Goal: Transaction & Acquisition: Download file/media

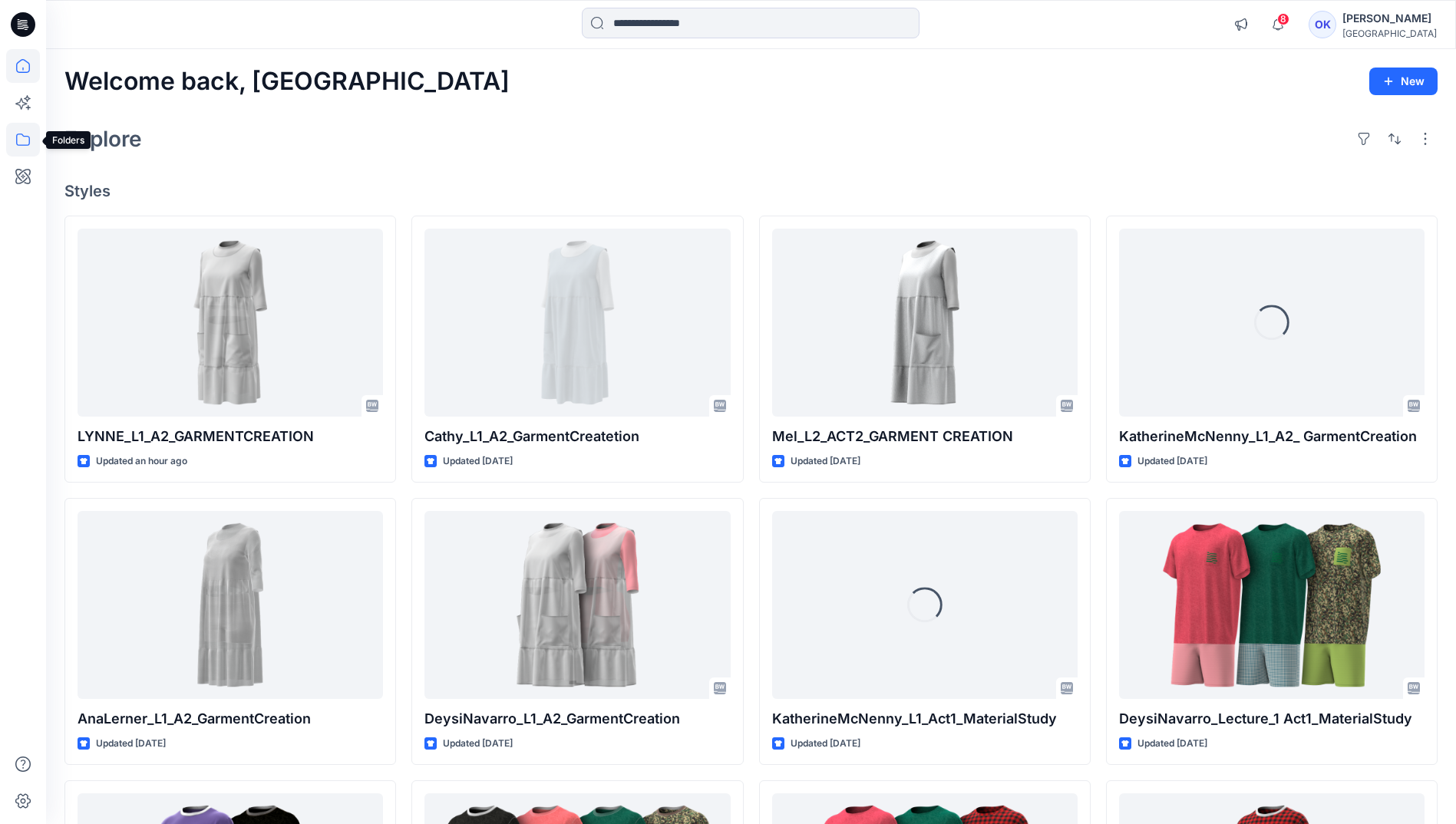
click at [28, 136] on icon at bounding box center [23, 139] width 33 height 33
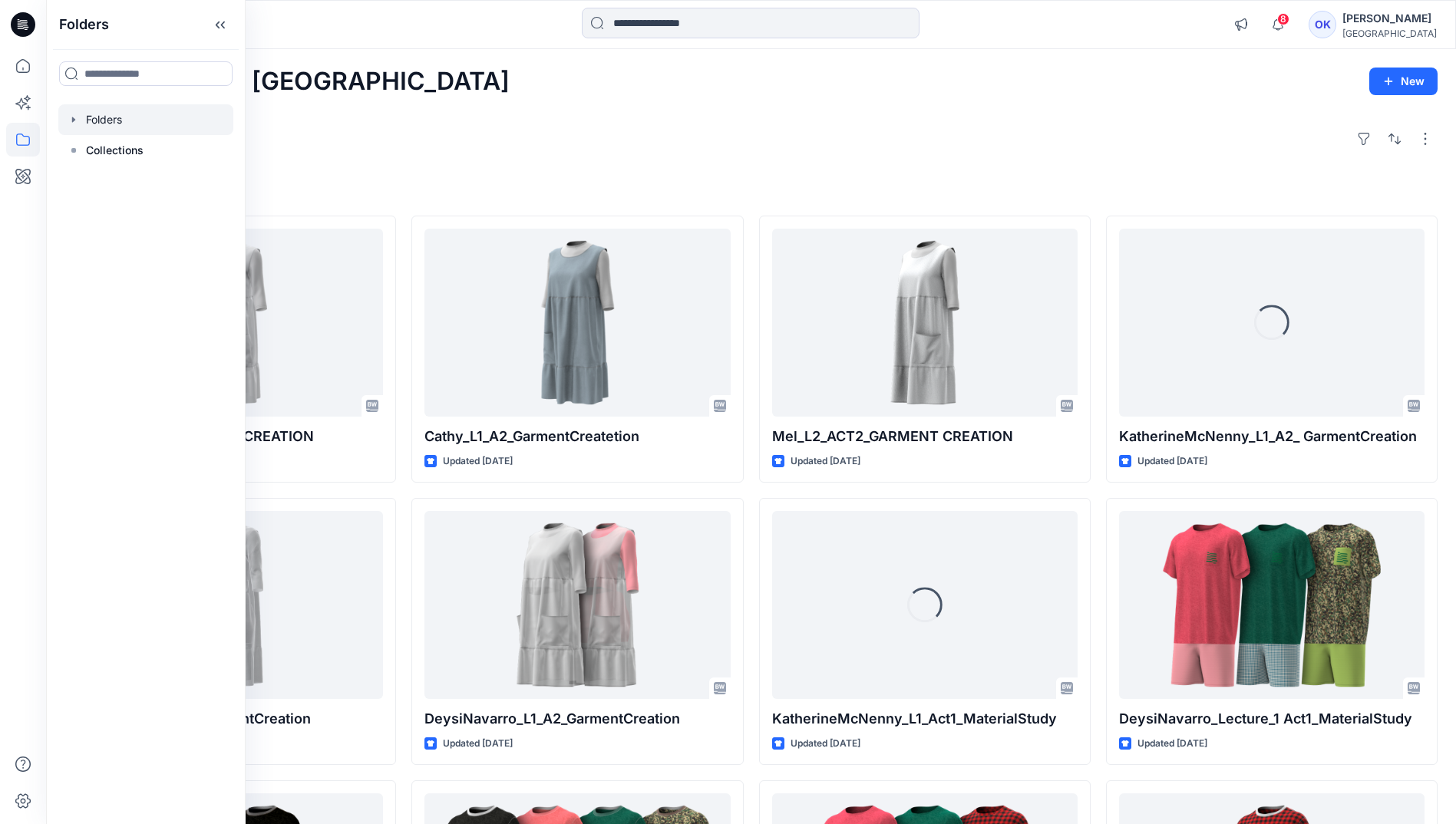
click at [71, 119] on icon "button" at bounding box center [74, 119] width 12 height 12
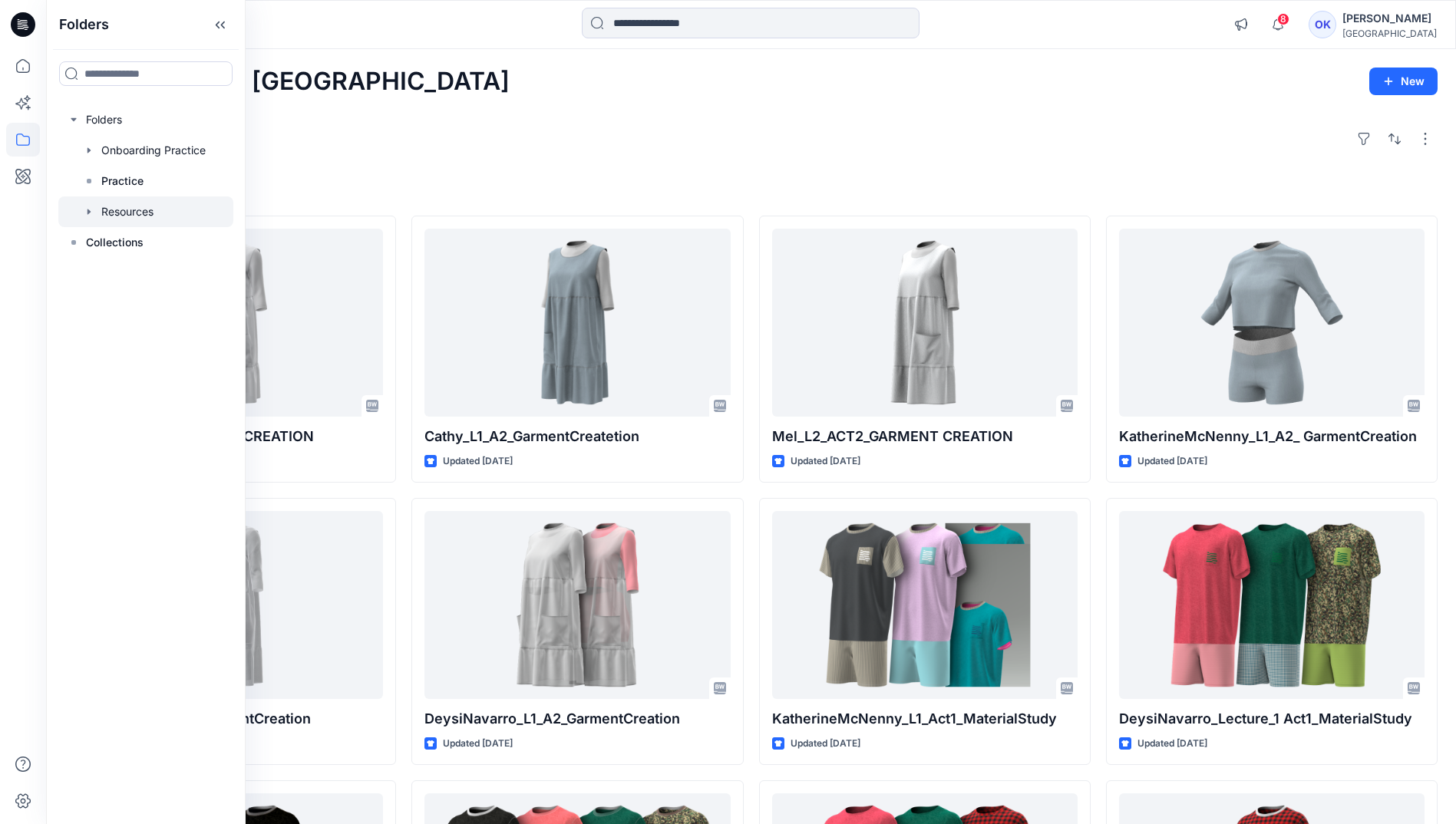
click at [111, 209] on div at bounding box center [145, 212] width 175 height 31
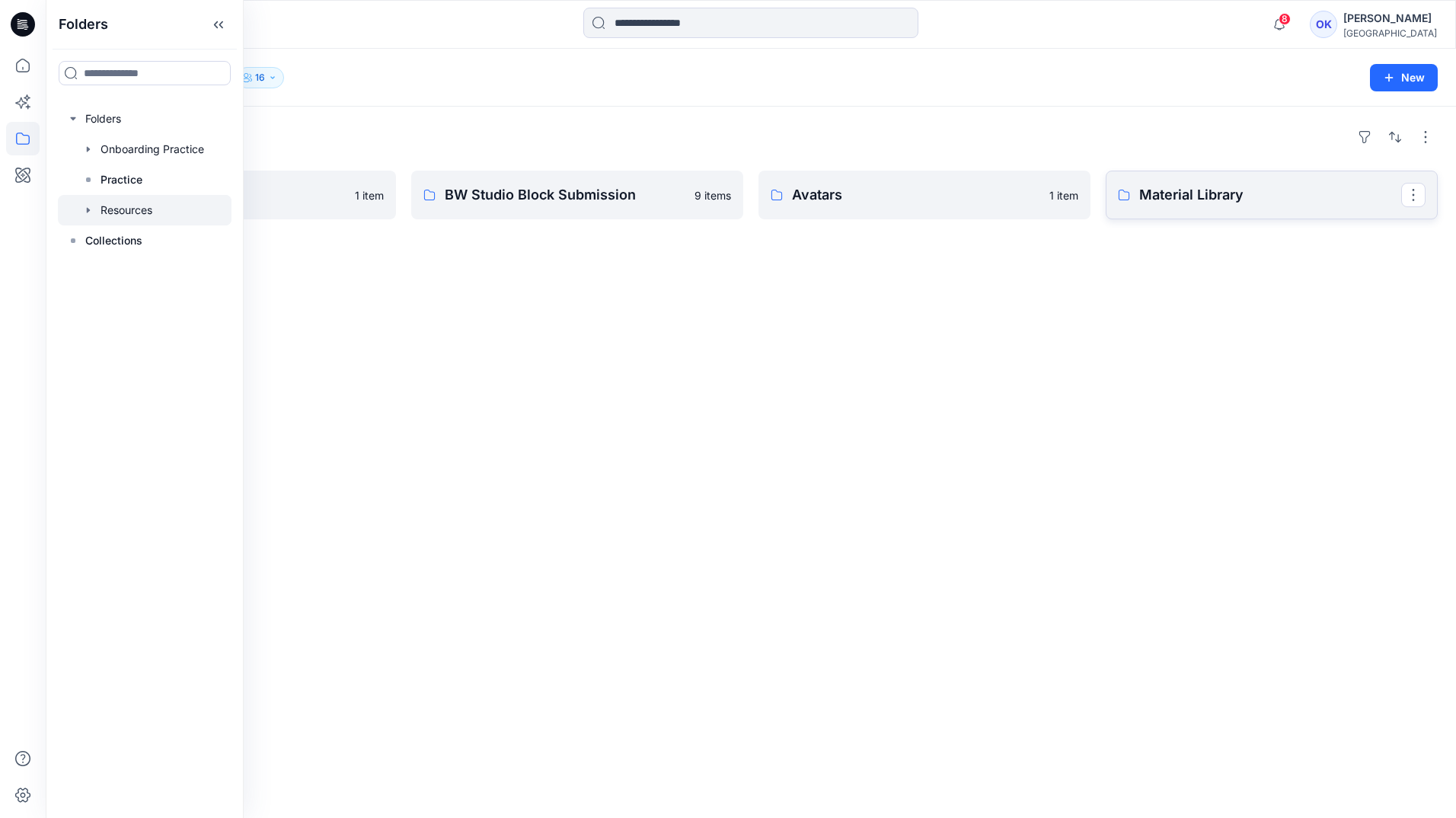
click at [1153, 197] on p "Material Library" at bounding box center [1270, 195] width 262 height 21
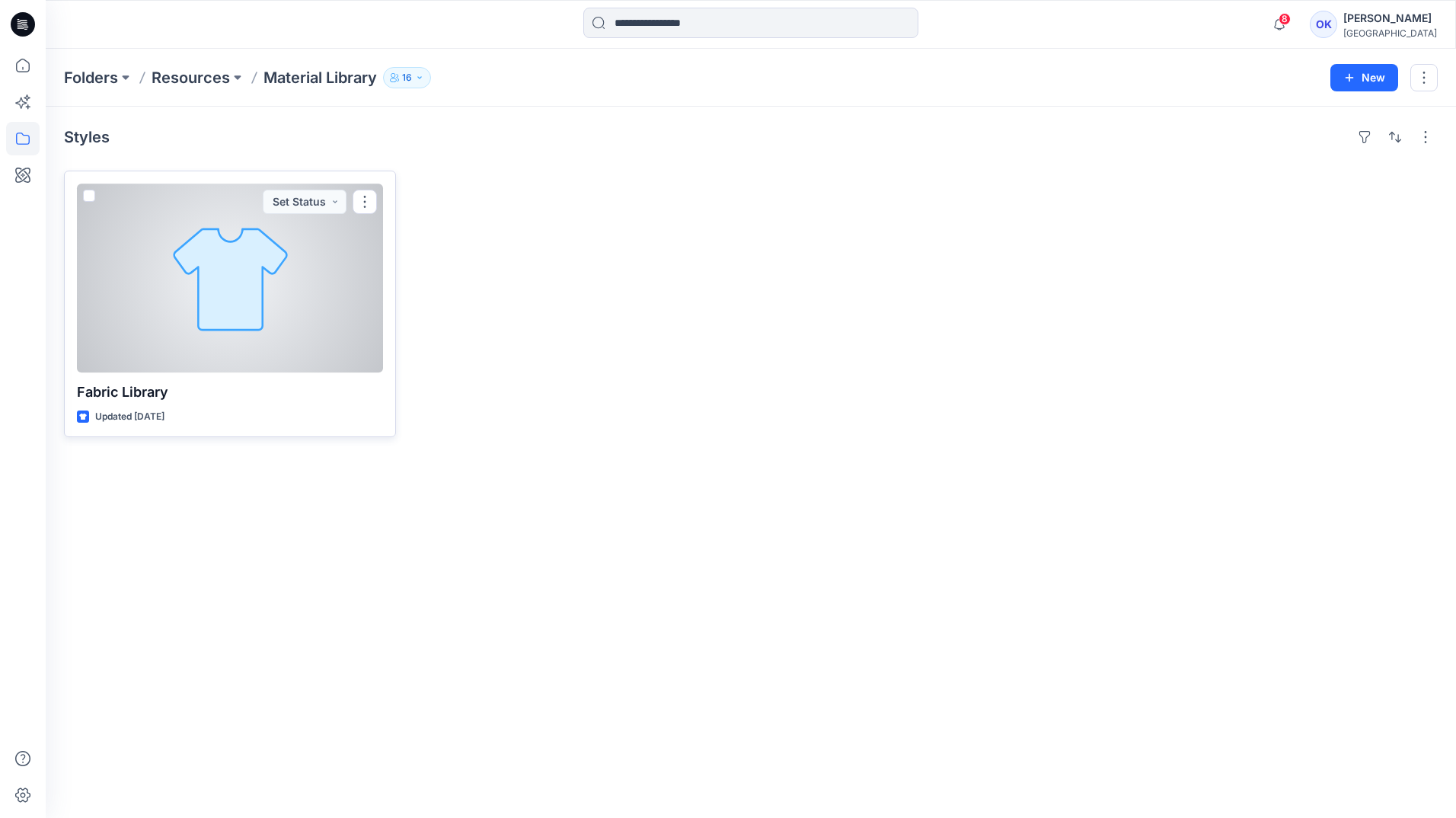
click at [278, 289] on div at bounding box center [230, 277] width 306 height 189
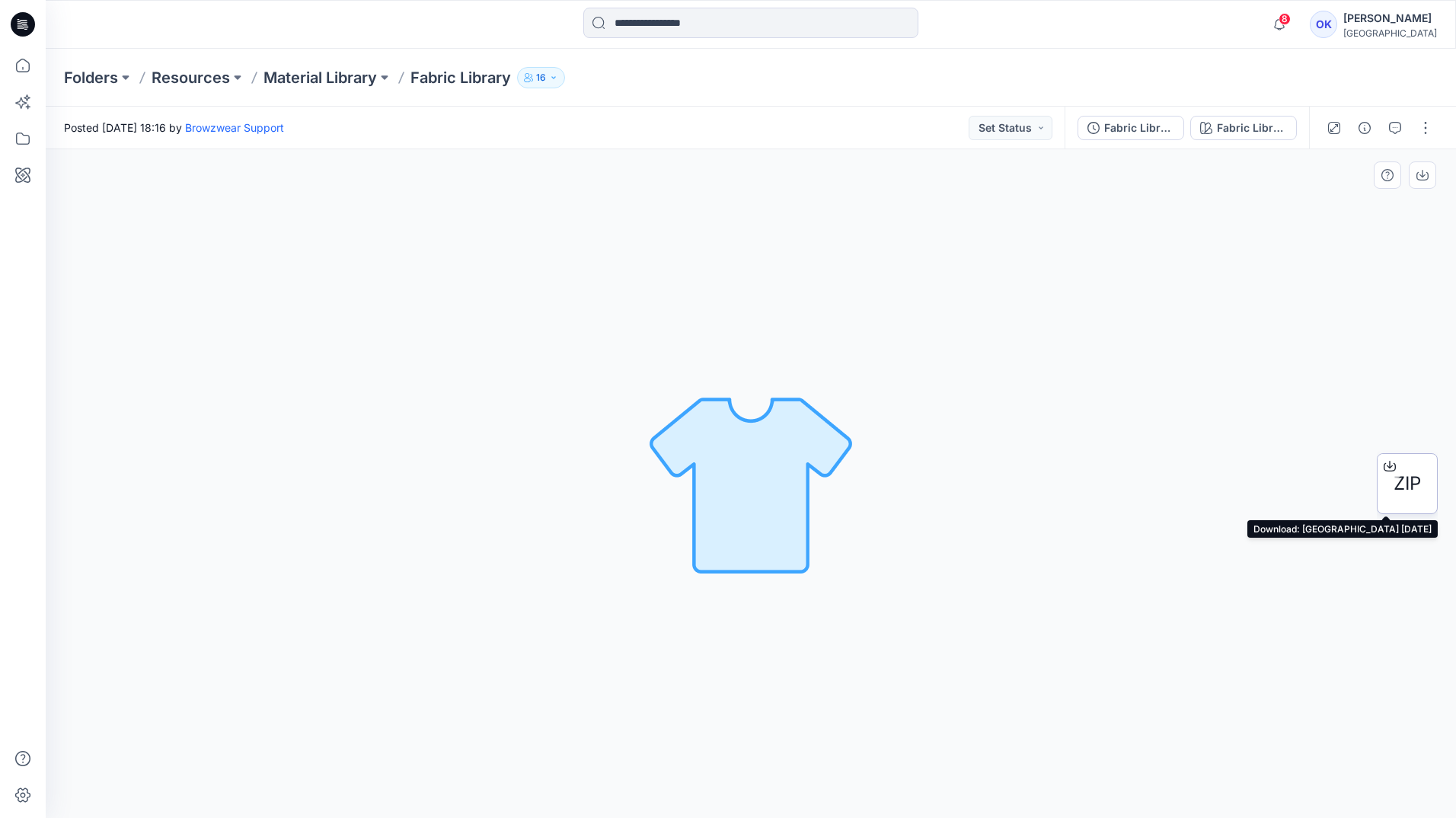
click at [1405, 472] on span "ZIP" at bounding box center [1407, 484] width 28 height 28
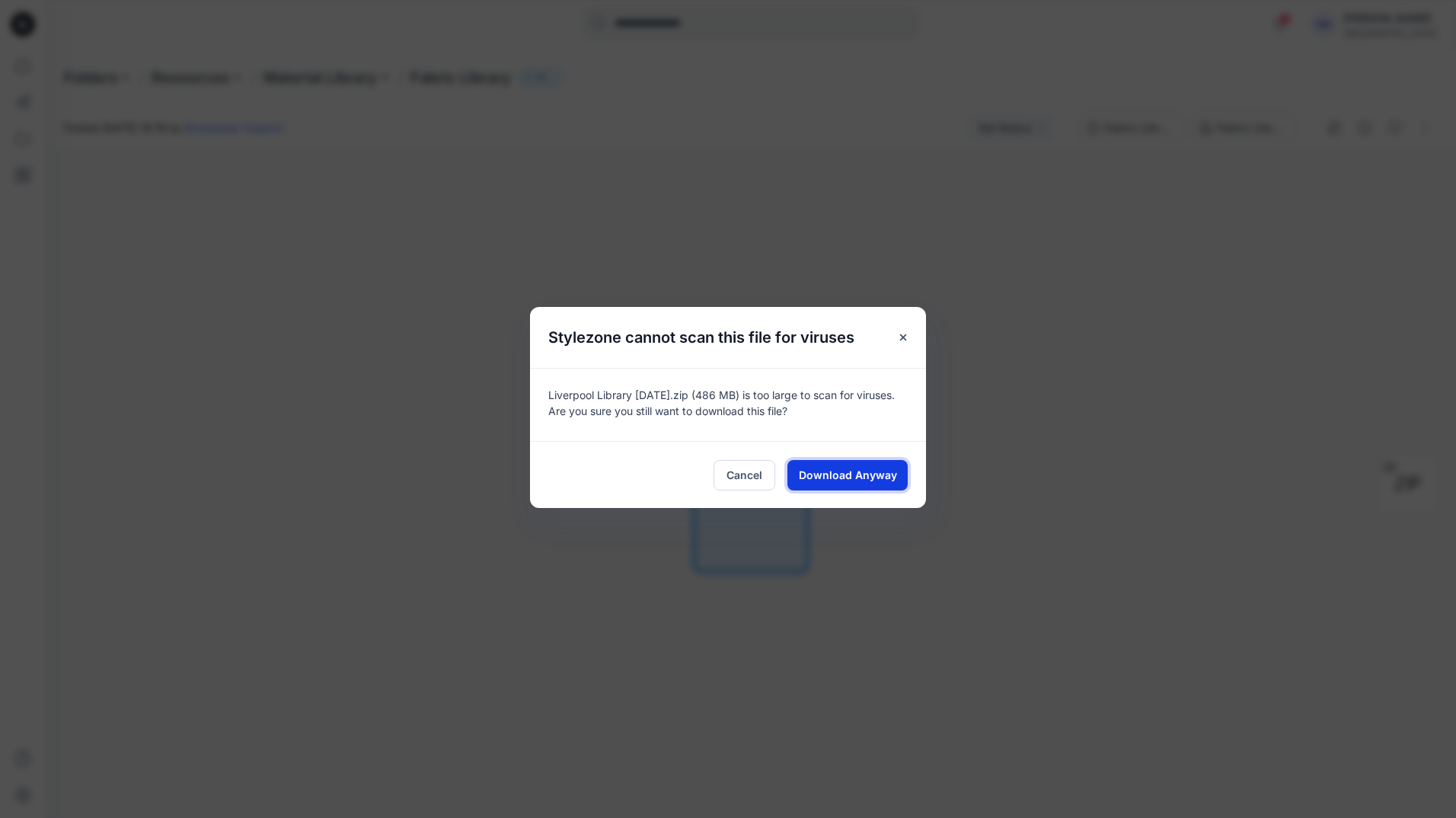
click at [868, 478] on span "Download Anyway" at bounding box center [848, 475] width 98 height 16
